Goal: Task Accomplishment & Management: Complete application form

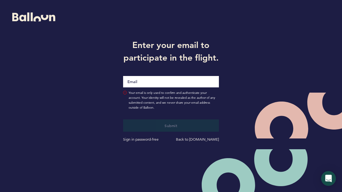
click at [164, 81] on input "Email" at bounding box center [171, 81] width 96 height 11
type input "[EMAIL_ADDRESS][DOMAIN_NAME]"
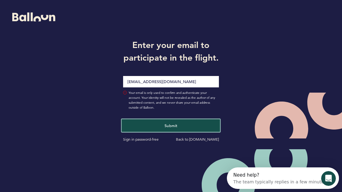
click at [183, 124] on button "Submit" at bounding box center [171, 125] width 99 height 13
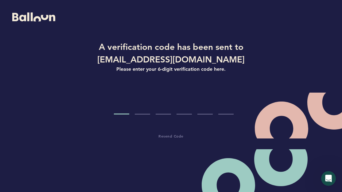
click at [10, 107] on div "A verification code has been sent to [EMAIL_ADDRESS][DOMAIN_NAME] Please enter …" at bounding box center [171, 89] width 342 height 179
click at [123, 107] on input "Code digit 1" at bounding box center [121, 102] width 15 height 23
type input "5"
type input "4"
type input "3"
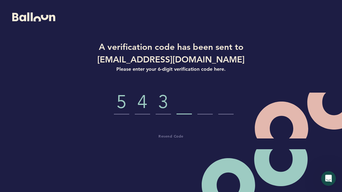
type input "7"
type input "1"
type input "0"
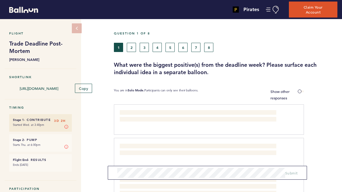
click at [18, 176] on section "Timing Stage 1 - Contribute 3D 2H Started Wed. at 3:40pm Stage 1 In Stage 1, yo…" at bounding box center [41, 142] width 72 height 75
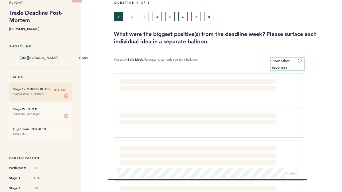
click at [301, 61] on span at bounding box center [301, 61] width 6 height 2
click at [0, 0] on input "Show other responses" at bounding box center [0, 0] width 0 height 0
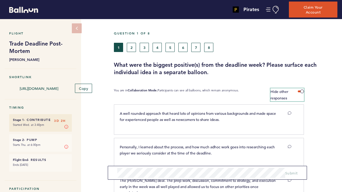
scroll to position [0, 0]
click at [303, 91] on span at bounding box center [301, 91] width 6 height 2
click at [0, 0] on input "Hide other responses" at bounding box center [0, 0] width 0 height 0
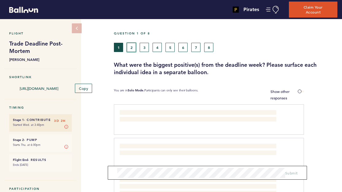
click at [132, 49] on button "2" at bounding box center [131, 47] width 9 height 9
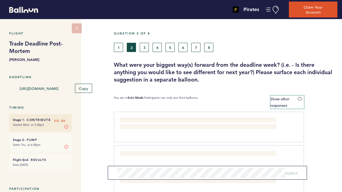
click at [300, 100] on label "Show other responses" at bounding box center [287, 102] width 33 height 13
click at [0, 0] on input "Show other responses" at bounding box center [0, 0] width 0 height 0
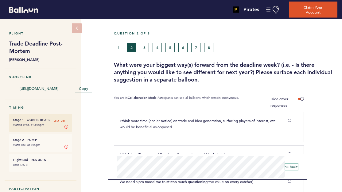
click at [292, 167] on span "Submit" at bounding box center [291, 166] width 13 height 5
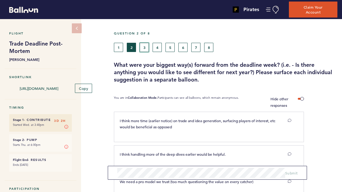
click at [144, 46] on button "3" at bounding box center [144, 47] width 9 height 9
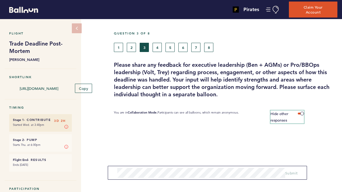
click at [299, 112] on span at bounding box center [301, 113] width 6 height 2
click at [0, 0] on input "Hide other responses" at bounding box center [0, 0] width 0 height 0
click at [300, 114] on span at bounding box center [301, 113] width 6 height 2
click at [0, 0] on input "Show other responses" at bounding box center [0, 0] width 0 height 0
click at [300, 114] on label "Hide other responses" at bounding box center [287, 116] width 33 height 13
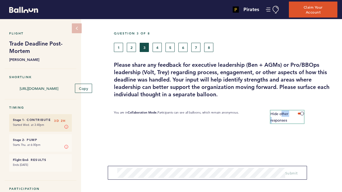
click at [0, 0] on input "Hide other responses" at bounding box center [0, 0] width 0 height 0
click at [300, 114] on span at bounding box center [301, 113] width 6 height 2
click at [0, 0] on input "Show other responses" at bounding box center [0, 0] width 0 height 0
click at [300, 114] on label "Hide other responses" at bounding box center [287, 116] width 33 height 13
click at [0, 0] on input "Hide other responses" at bounding box center [0, 0] width 0 height 0
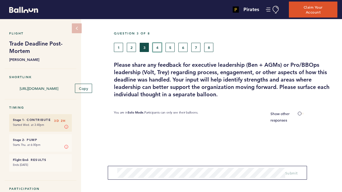
click at [158, 47] on button "4" at bounding box center [157, 47] width 9 height 9
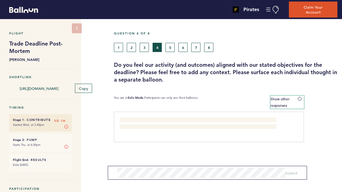
click at [300, 98] on span at bounding box center [301, 99] width 6 height 2
click at [0, 0] on input "Show other responses" at bounding box center [0, 0] width 0 height 0
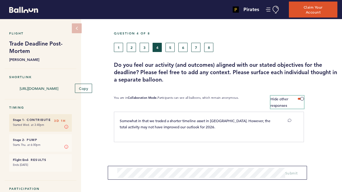
click at [302, 98] on span at bounding box center [301, 99] width 6 height 2
click at [0, 0] on input "Hide other responses" at bounding box center [0, 0] width 0 height 0
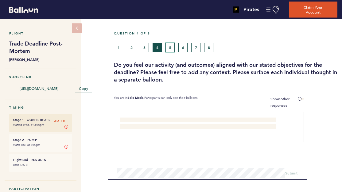
click at [171, 48] on button "5" at bounding box center [170, 47] width 9 height 9
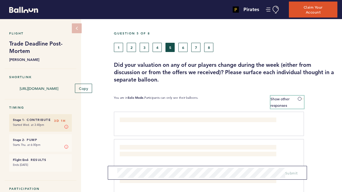
click at [300, 98] on span at bounding box center [301, 99] width 6 height 2
click at [0, 0] on input "Show other responses" at bounding box center [0, 0] width 0 height 0
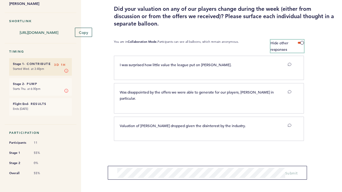
scroll to position [25, 0]
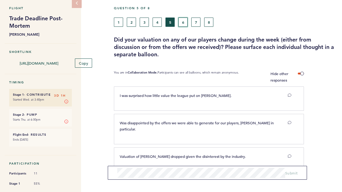
click at [185, 23] on button "6" at bounding box center [182, 22] width 9 height 9
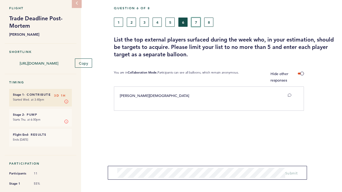
click at [195, 24] on button "7" at bounding box center [195, 22] width 9 height 9
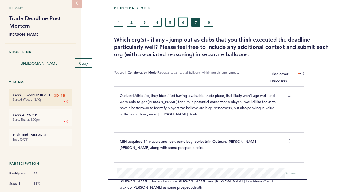
click at [186, 25] on button "6" at bounding box center [182, 22] width 9 height 9
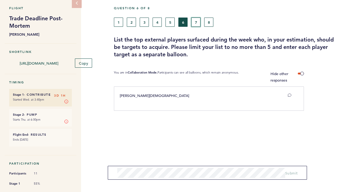
click at [195, 24] on button "7" at bounding box center [195, 22] width 9 height 9
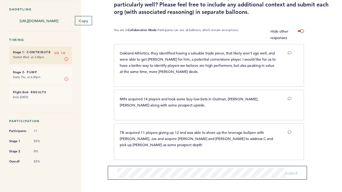
scroll to position [37, 0]
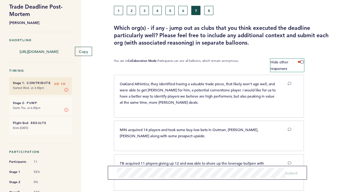
click at [301, 62] on span at bounding box center [301, 62] width 6 height 2
click at [0, 0] on input "Hide other responses" at bounding box center [0, 0] width 0 height 0
